Goal: Task Accomplishment & Management: Manage account settings

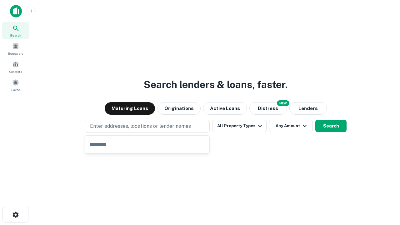
type input "**********"
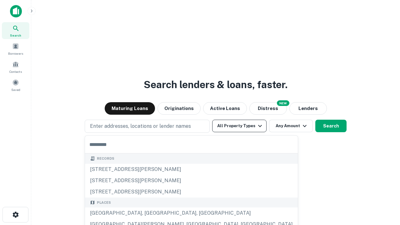
click at [240, 126] on button "All Property Types" at bounding box center [239, 126] width 54 height 13
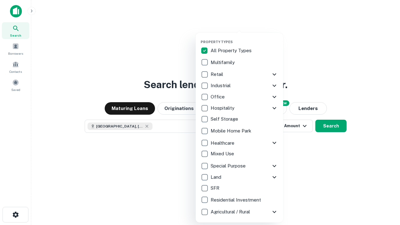
click at [245, 38] on button "button" at bounding box center [245, 38] width 88 height 0
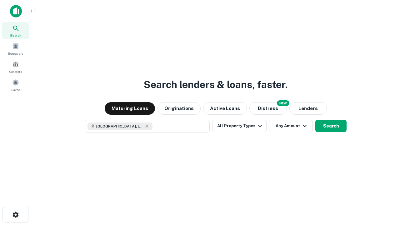
scroll to position [10, 0]
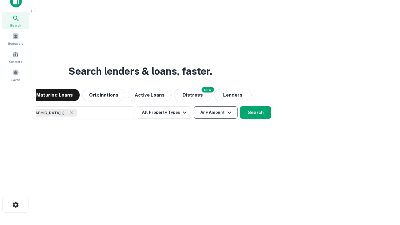
click at [194, 106] on button "Any Amount" at bounding box center [216, 112] width 44 height 13
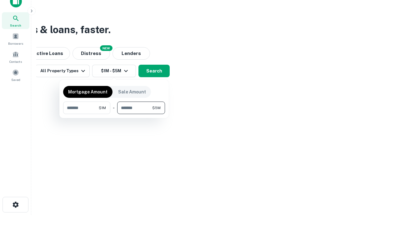
type input "*******"
click at [114, 114] on button "button" at bounding box center [114, 114] width 102 height 0
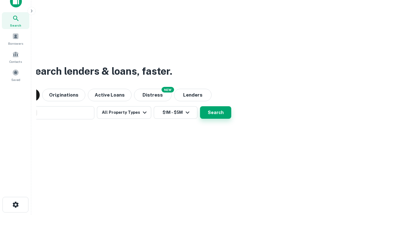
click at [200, 106] on button "Search" at bounding box center [215, 112] width 31 height 13
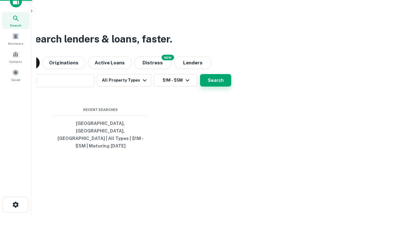
scroll to position [20, 177]
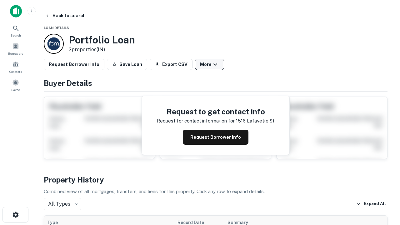
click at [210, 64] on button "More" at bounding box center [209, 64] width 29 height 11
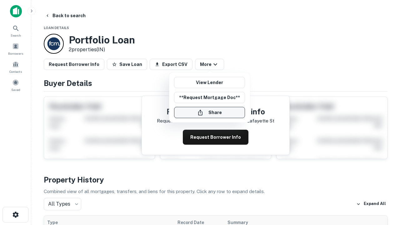
click at [210, 113] on button "Share" at bounding box center [209, 112] width 71 height 11
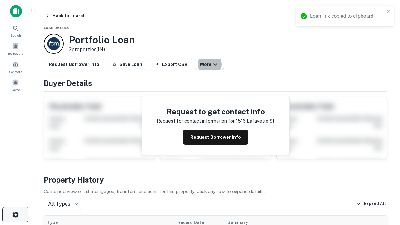
click at [15, 215] on icon "button" at bounding box center [16, 215] width 8 height 8
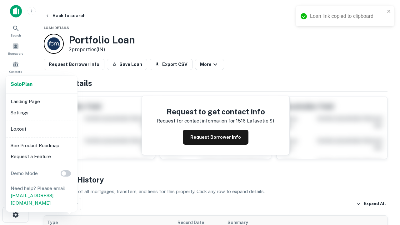
click at [41, 129] on li "Logout" at bounding box center [41, 129] width 67 height 11
